Goal: Information Seeking & Learning: Check status

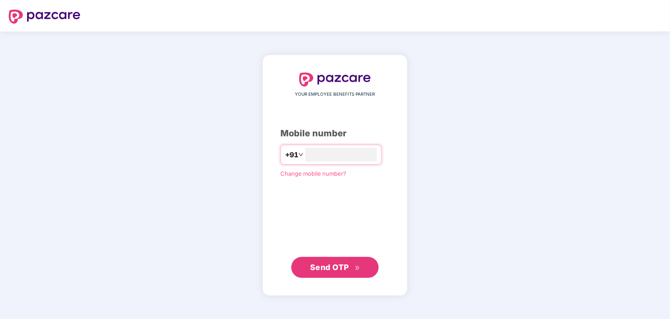
type input "**********"
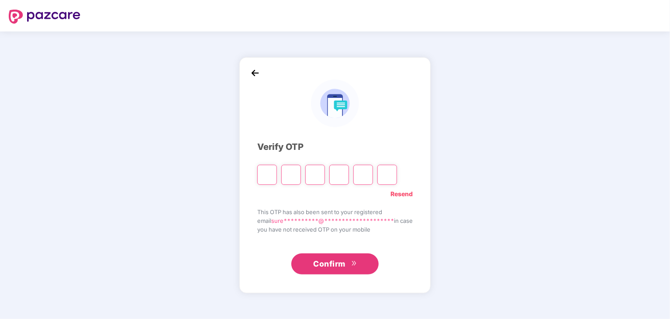
type input "*"
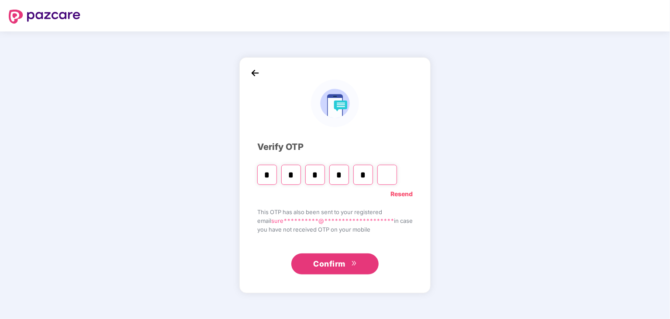
type input "*"
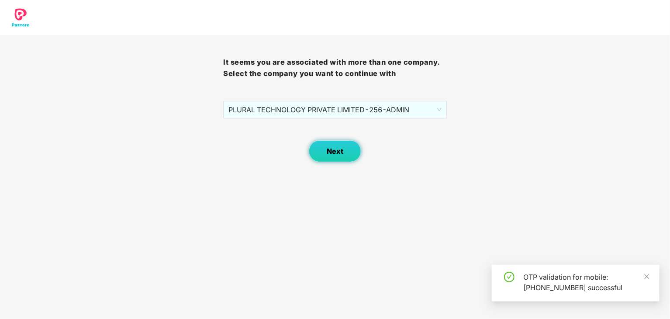
click at [347, 153] on button "Next" at bounding box center [335, 151] width 52 height 22
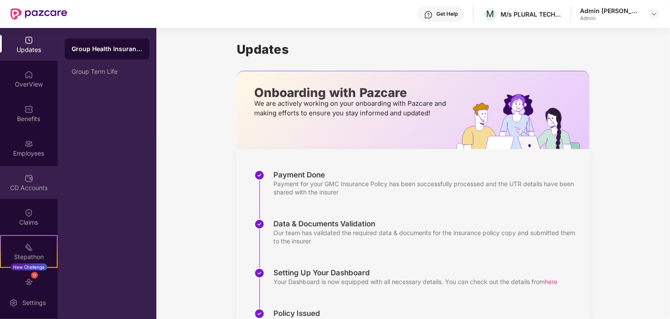
click at [27, 184] on div "CD Accounts" at bounding box center [29, 187] width 58 height 9
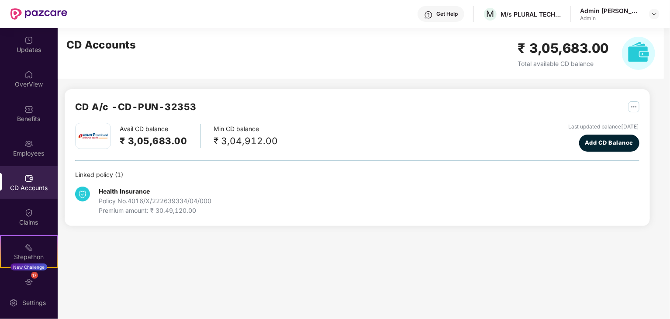
click at [157, 139] on h2 "₹ 3,05,683.00" at bounding box center [154, 141] width 68 height 14
click at [142, 121] on div "CD A/c - CD-PUN-32353" at bounding box center [135, 111] width 121 height 23
click at [92, 137] on img at bounding box center [92, 135] width 33 height 11
click at [158, 214] on div "Premium amount: ₹ 30,49,120.00" at bounding box center [155, 211] width 113 height 10
drag, startPoint x: 224, startPoint y: 139, endPoint x: 323, endPoint y: 135, distance: 99.3
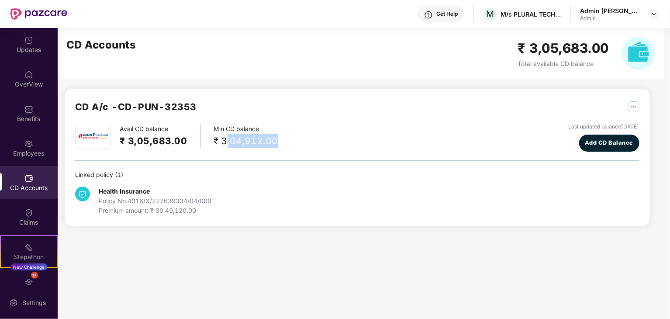
click at [323, 135] on div "Avail CD balance ₹ 3,05,683.00 Min CD balance ₹ 3,04,912.00 Last updated balanc…" at bounding box center [357, 137] width 564 height 29
click at [358, 168] on div "Avail CD balance ₹ 3,05,683.00 Min CD balance ₹ 3,04,912.00 Last updated balanc…" at bounding box center [357, 169] width 564 height 93
click at [641, 53] on img at bounding box center [638, 53] width 33 height 33
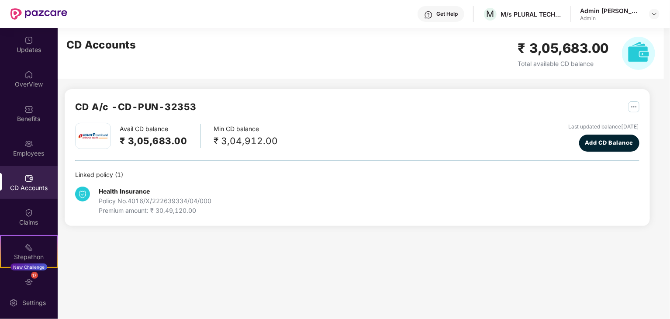
click at [502, 53] on div "CD Accounts ₹ 3,05,683.00 Total available CD balance" at bounding box center [361, 53] width 606 height 51
click at [541, 51] on h2 "₹ 3,05,683.00" at bounding box center [563, 48] width 91 height 21
click at [536, 52] on h2 "₹ 3,05,683.00" at bounding box center [563, 48] width 91 height 21
click at [225, 142] on div "₹ 3,04,912.00" at bounding box center [246, 141] width 64 height 14
click at [169, 206] on div "Premium amount: ₹ 30,49,120.00" at bounding box center [155, 211] width 113 height 10
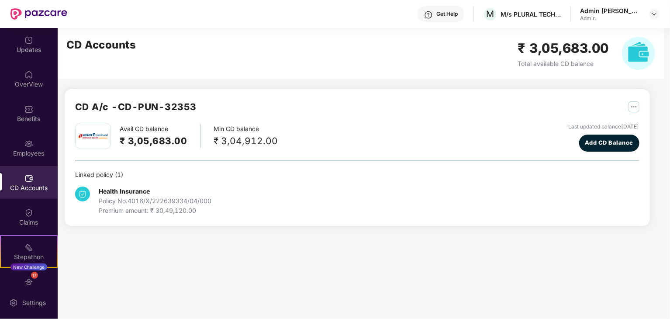
click at [101, 111] on h2 "CD A/c - CD-PUN-32353" at bounding box center [135, 107] width 121 height 14
click at [564, 55] on h2 "₹ 3,05,683.00" at bounding box center [563, 48] width 91 height 21
click at [642, 51] on img at bounding box center [638, 53] width 33 height 33
click at [183, 217] on div "CD A/c - CD-PUN-32353 Avail CD balance ₹ 3,05,683.00 Min CD balance ₹ 3,04,912.…" at bounding box center [357, 157] width 585 height 137
click at [17, 179] on div "CD Accounts" at bounding box center [29, 182] width 58 height 33
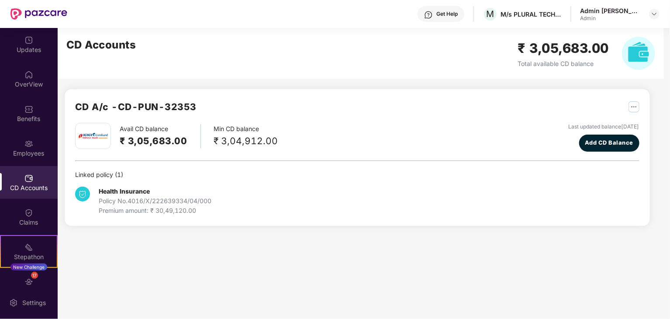
click at [149, 115] on div "CD A/c - CD-PUN-32353" at bounding box center [135, 111] width 121 height 23
click at [141, 136] on h2 "₹ 3,05,683.00" at bounding box center [154, 141] width 68 height 14
